Goal: Book appointment/travel/reservation

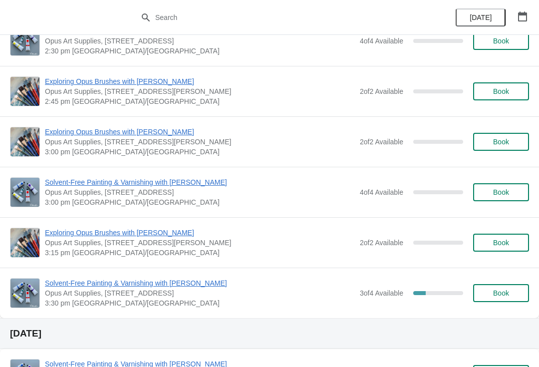
scroll to position [1437, 0]
click at [499, 293] on span "Book" at bounding box center [501, 293] width 16 height 8
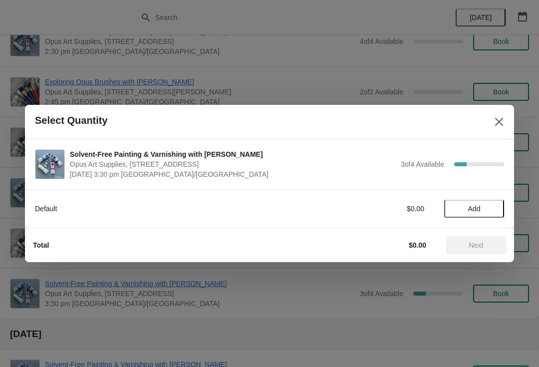
click at [476, 210] on span "Add" at bounding box center [474, 209] width 12 height 8
click at [474, 241] on span "Next" at bounding box center [476, 245] width 14 height 8
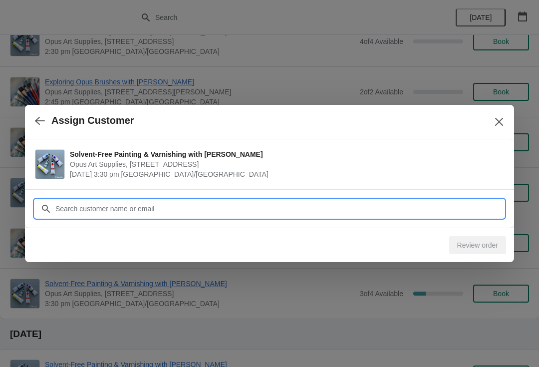
click at [289, 202] on input "Customer" at bounding box center [279, 209] width 449 height 18
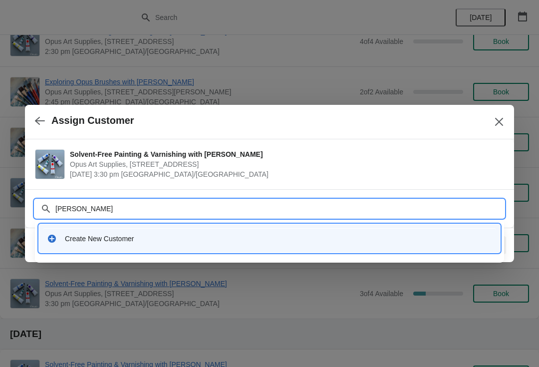
type input "[PERSON_NAME]"
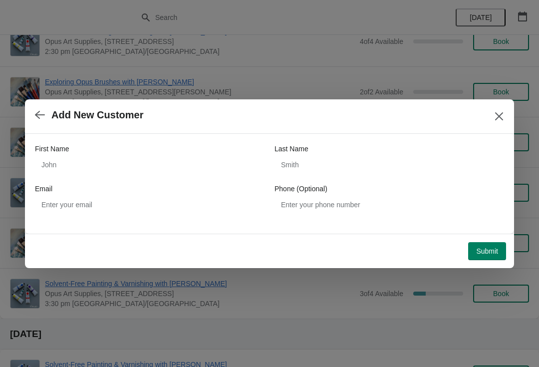
click at [46, 113] on button "button" at bounding box center [40, 114] width 18 height 19
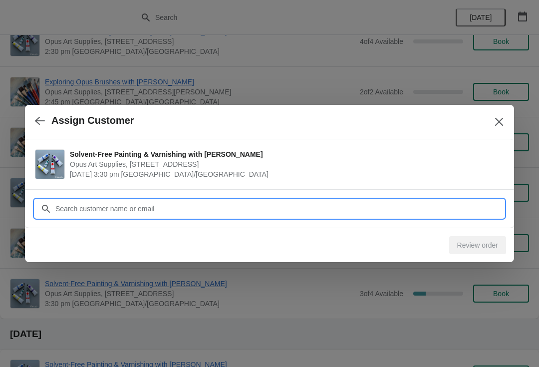
click at [245, 208] on input "Customer" at bounding box center [279, 209] width 449 height 18
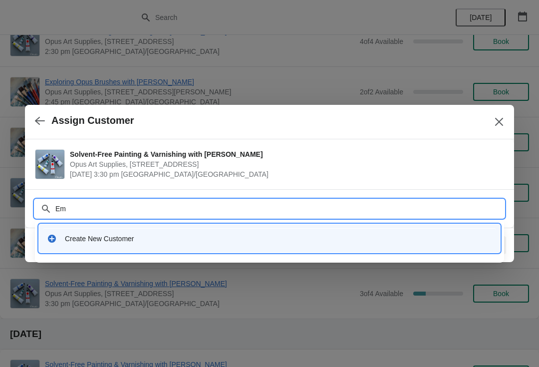
type input "E"
type input "905320"
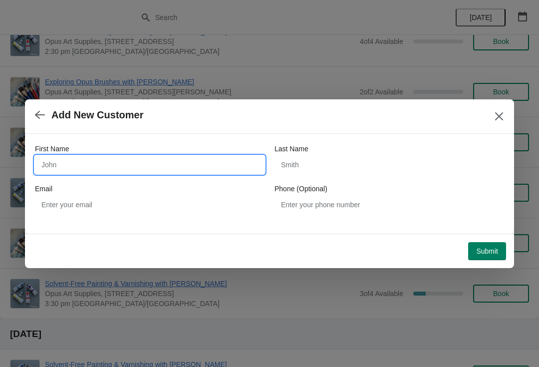
click at [55, 167] on input "First Name" at bounding box center [149, 165] width 229 height 18
type input "[PERSON_NAME]"
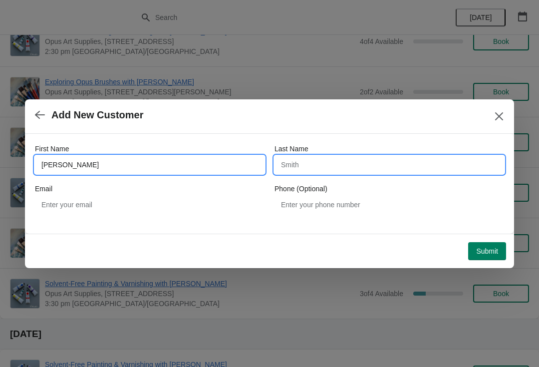
click at [388, 173] on input "Last Name" at bounding box center [388, 165] width 229 height 18
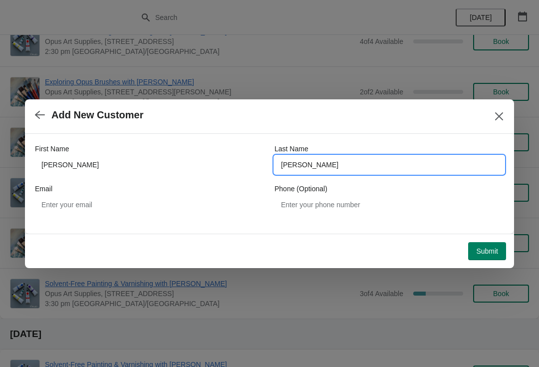
type input "[PERSON_NAME]"
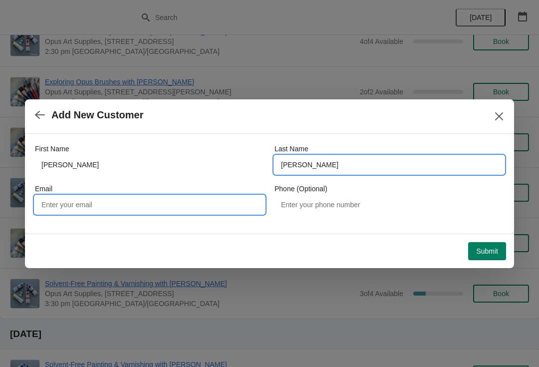
click at [224, 199] on input "Email" at bounding box center [149, 205] width 229 height 18
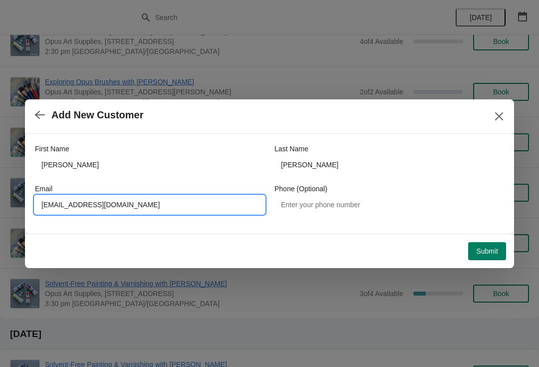
type input "[EMAIL_ADDRESS][DOMAIN_NAME]"
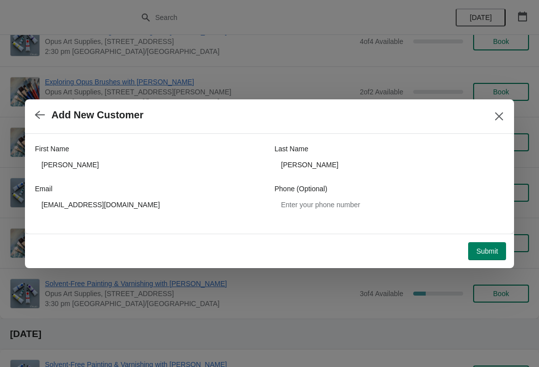
click at [485, 244] on button "Submit" at bounding box center [487, 251] width 38 height 18
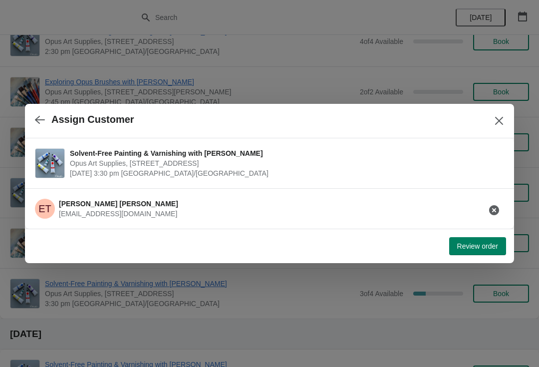
click at [473, 245] on span "Review order" at bounding box center [477, 246] width 41 height 8
